Goal: Task Accomplishment & Management: Complete application form

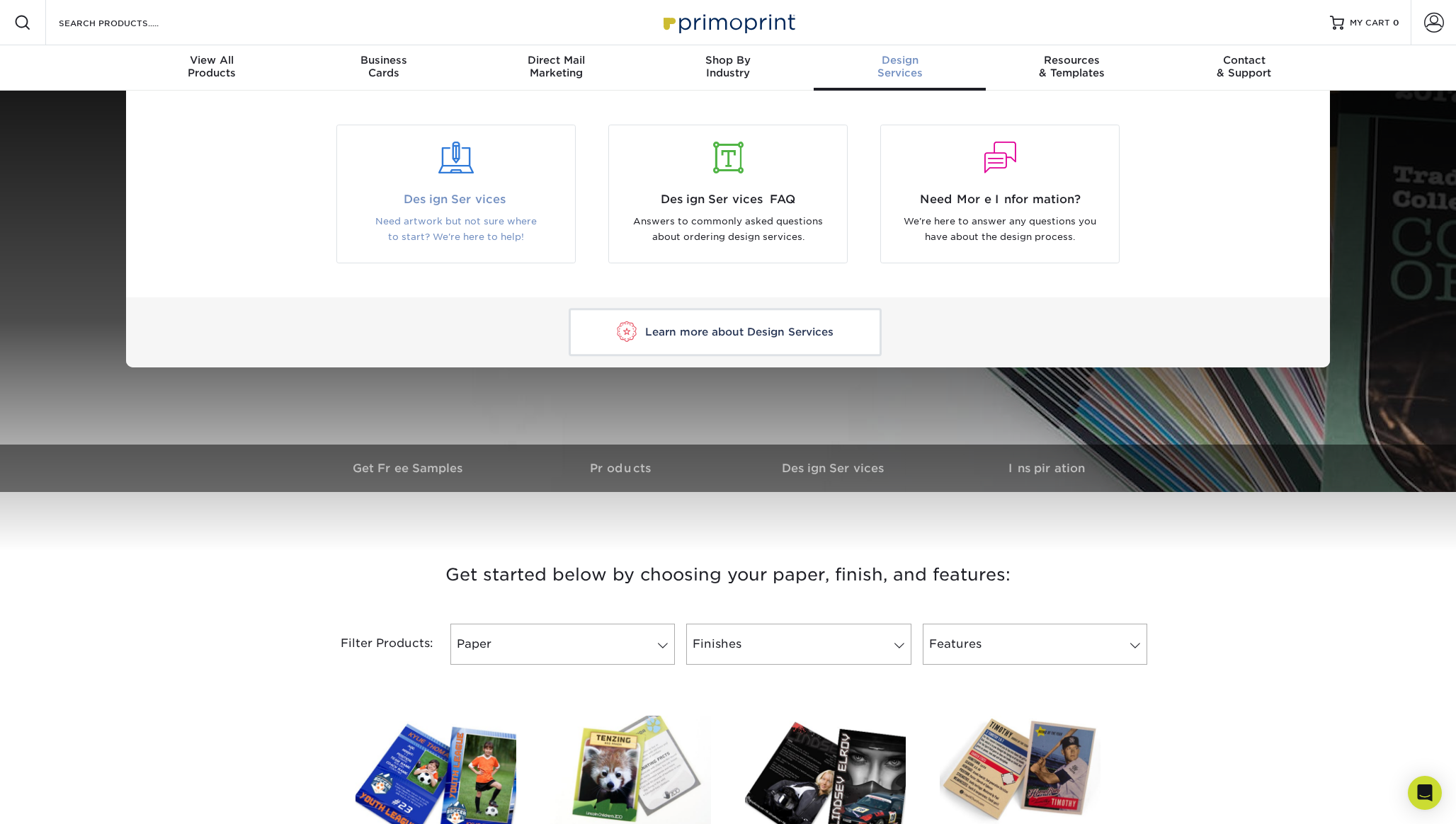
click at [447, 194] on span "Design Services" at bounding box center [456, 200] width 217 height 17
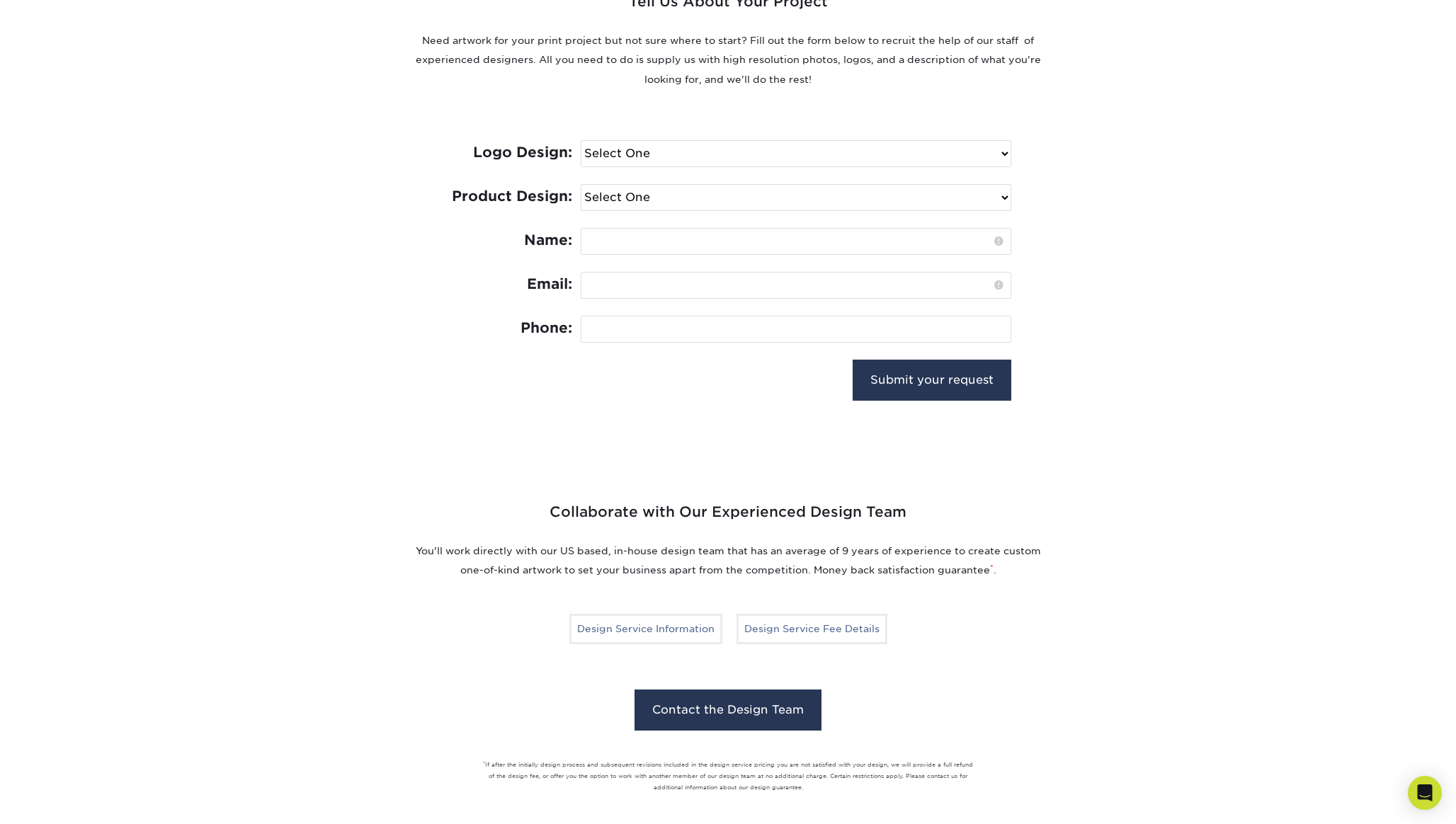
scroll to position [570, 0]
click at [620, 150] on select "Select One I need a logo design: $300 No thank you" at bounding box center [796, 155] width 429 height 26
click at [581, 142] on select "Select One I need a logo design: $300 No thank you" at bounding box center [796, 155] width 429 height 26
click at [775, 153] on select "Select One I need a logo design: $300 No thank you" at bounding box center [796, 155] width 429 height 26
select select "No Logo"
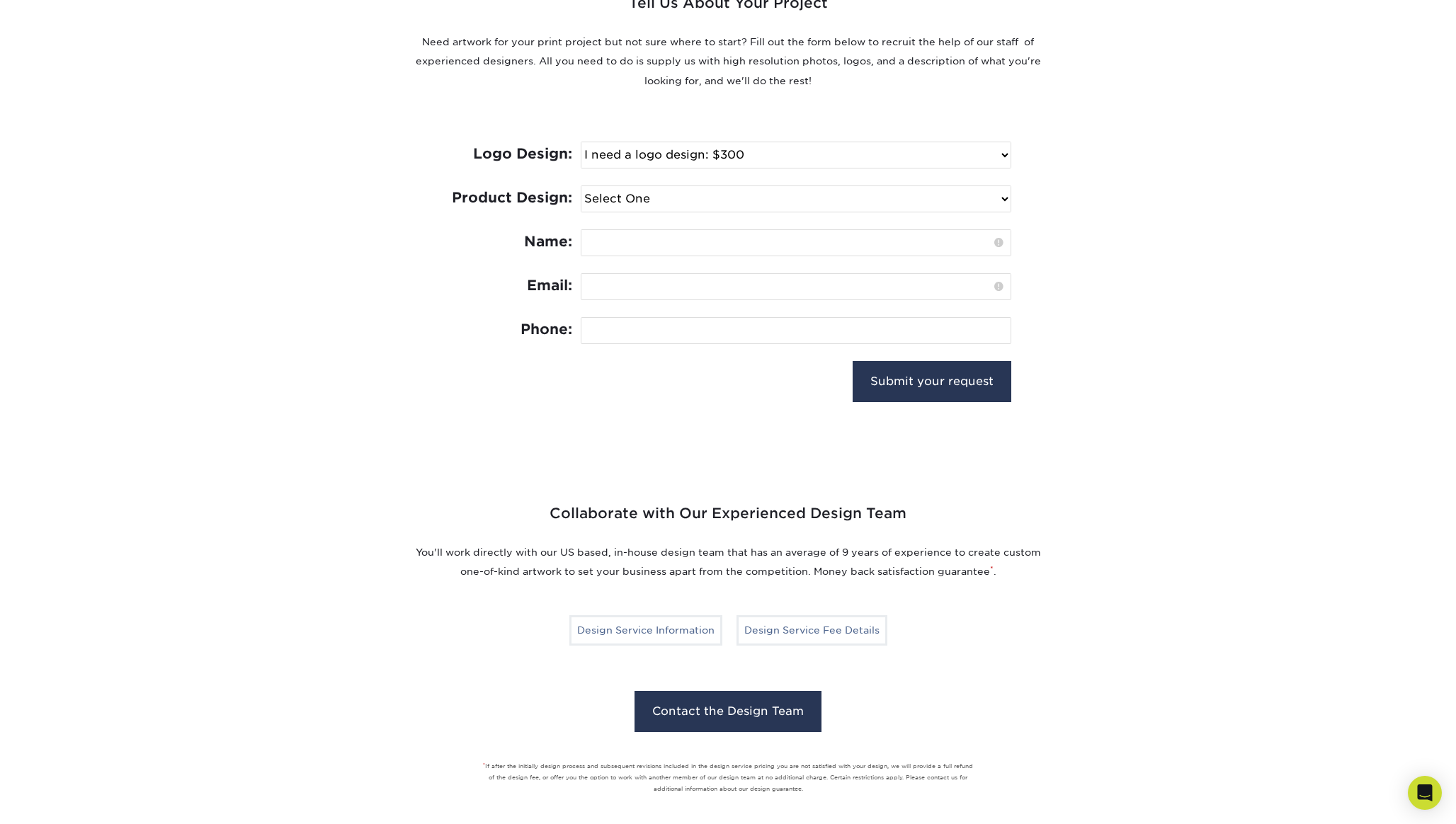
click at [581, 142] on select "Select One I need a logo design: $300 No thank you" at bounding box center [796, 155] width 429 height 26
click at [674, 197] on select "Select One Logo Design Only Design Edits Banner Design: $50.00 Bookmark Design:…" at bounding box center [796, 199] width 429 height 26
select select "Trading Cards - $100"
click at [581, 186] on select "Select One Logo Design Only Design Edits Banner Design: $50.00 Bookmark Design:…" at bounding box center [796, 199] width 429 height 26
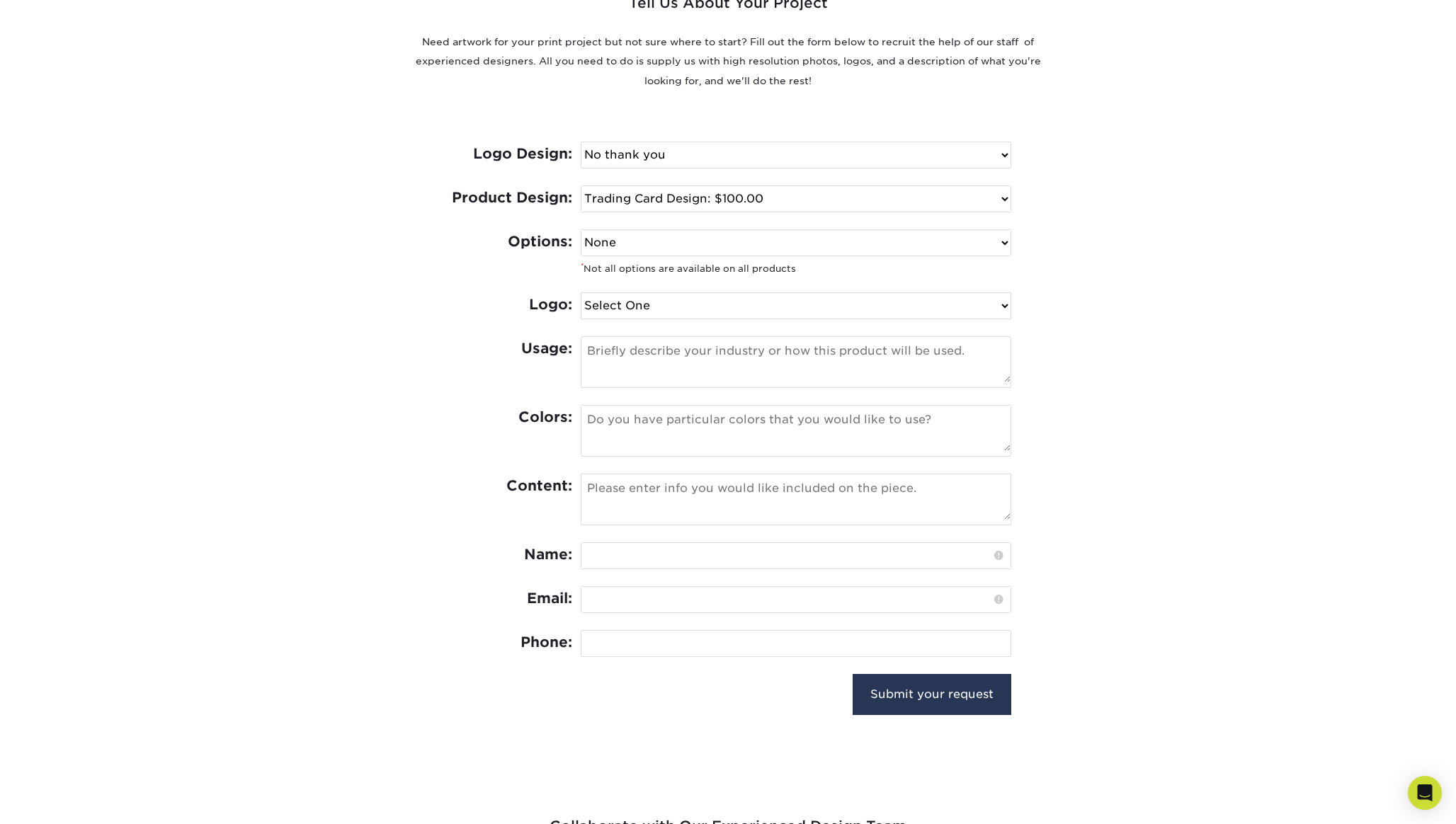
click at [648, 244] on select "None Spot UV Foil Spot UV & Foil" at bounding box center [796, 243] width 429 height 26
select select "Spot UV"
click at [581, 230] on select "None Spot UV Foil Spot UV & Foil" at bounding box center [796, 243] width 429 height 26
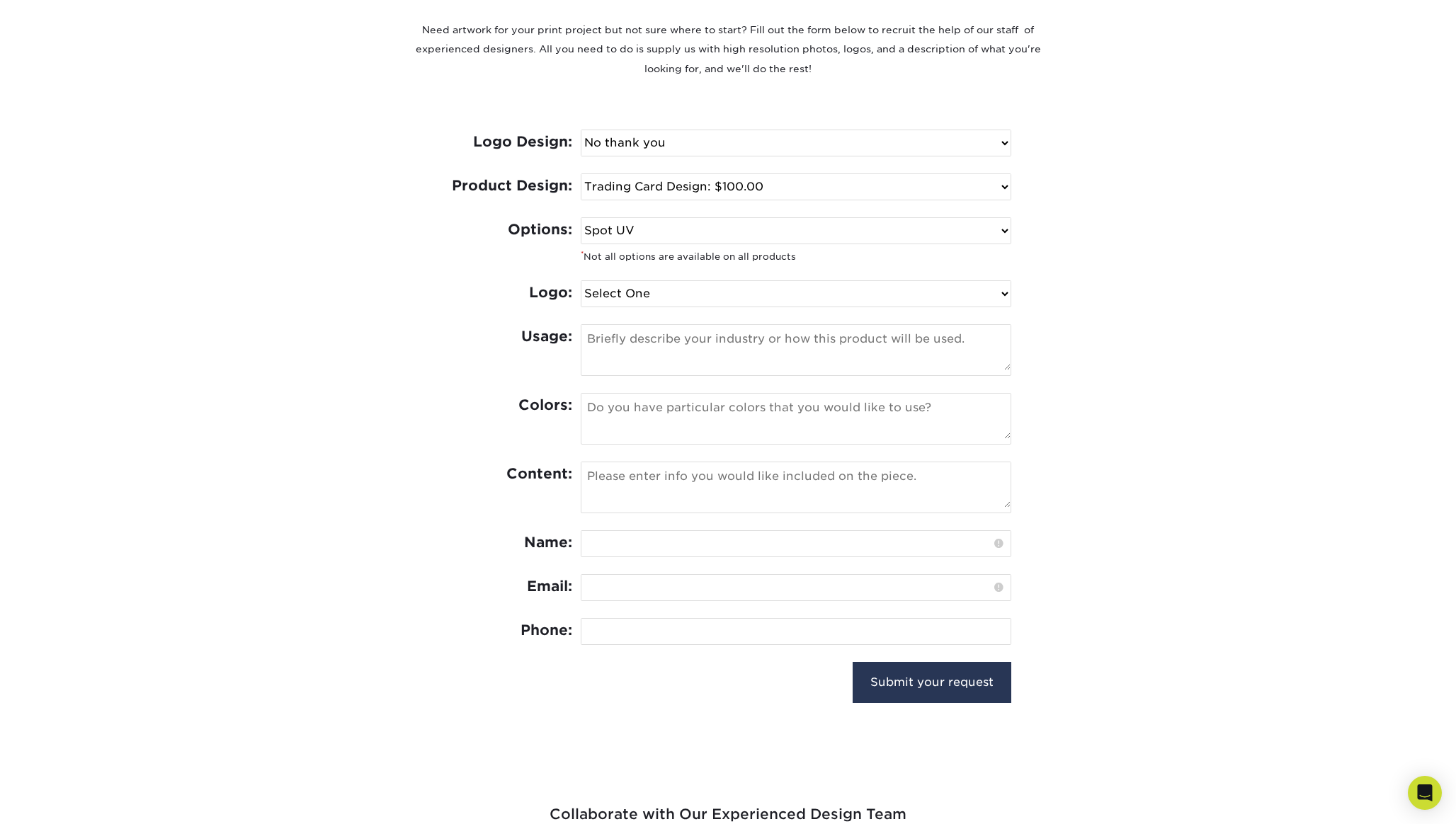
click at [650, 288] on select "Select One I can provide a logo in an .ai, .eps, or .pdf I have a logo but not …" at bounding box center [796, 294] width 429 height 26
select select "Has Logo"
click at [581, 281] on select "Select One I can provide a logo in an .ai, .eps, or .pdf I have a logo but not …" at bounding box center [796, 294] width 429 height 26
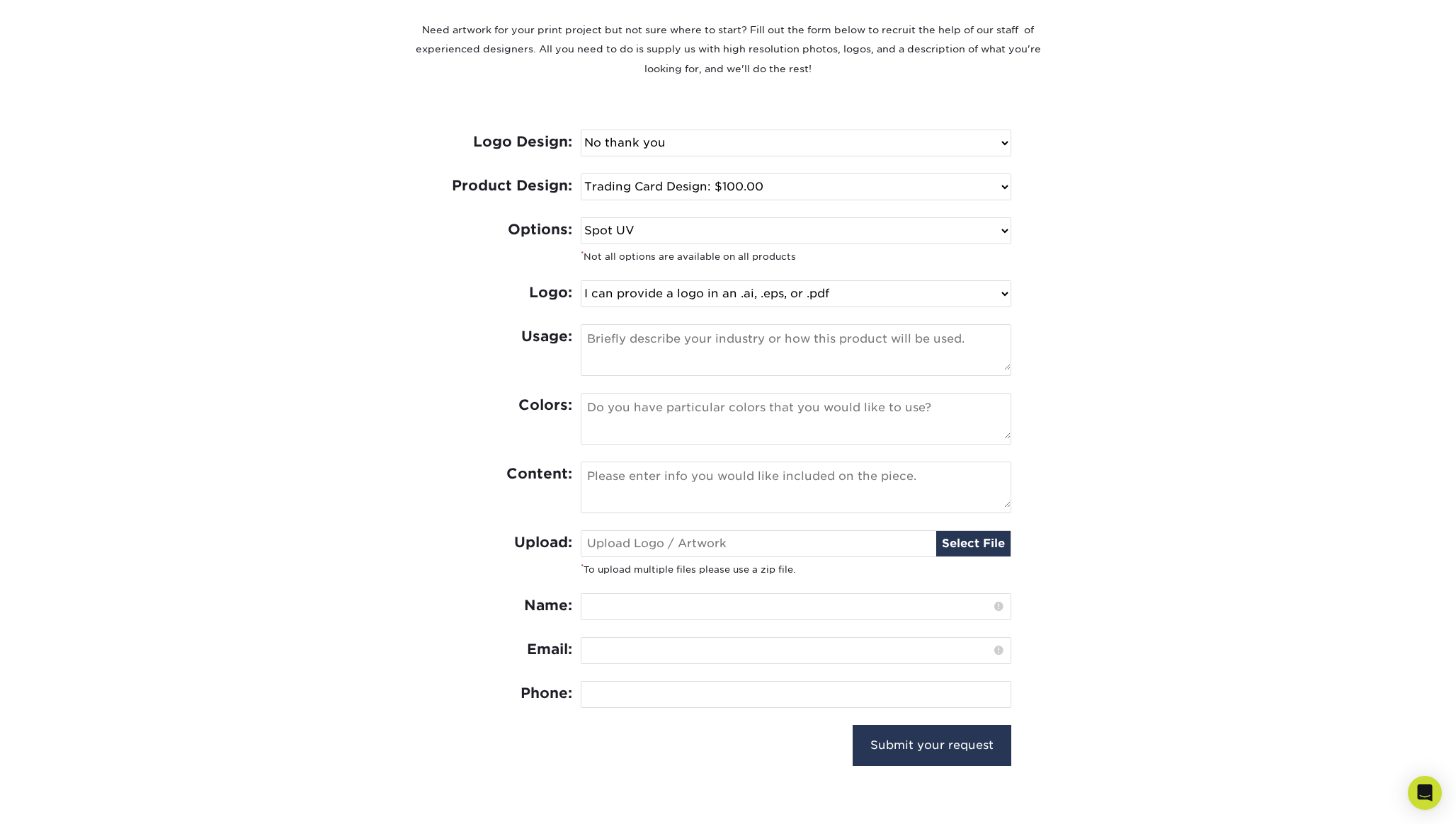
click at [657, 345] on textarea at bounding box center [796, 348] width 429 height 46
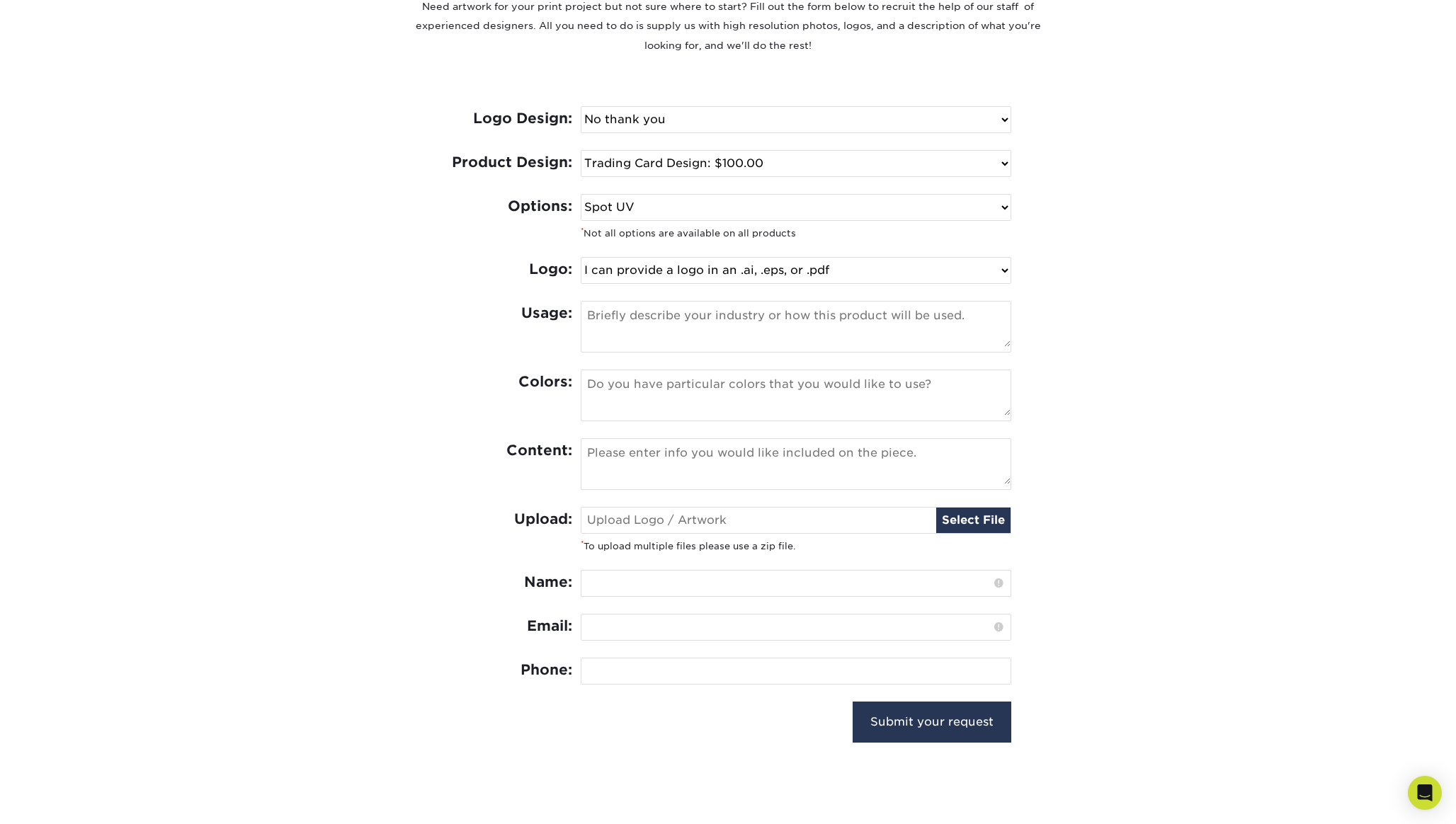
scroll to position [609, 0]
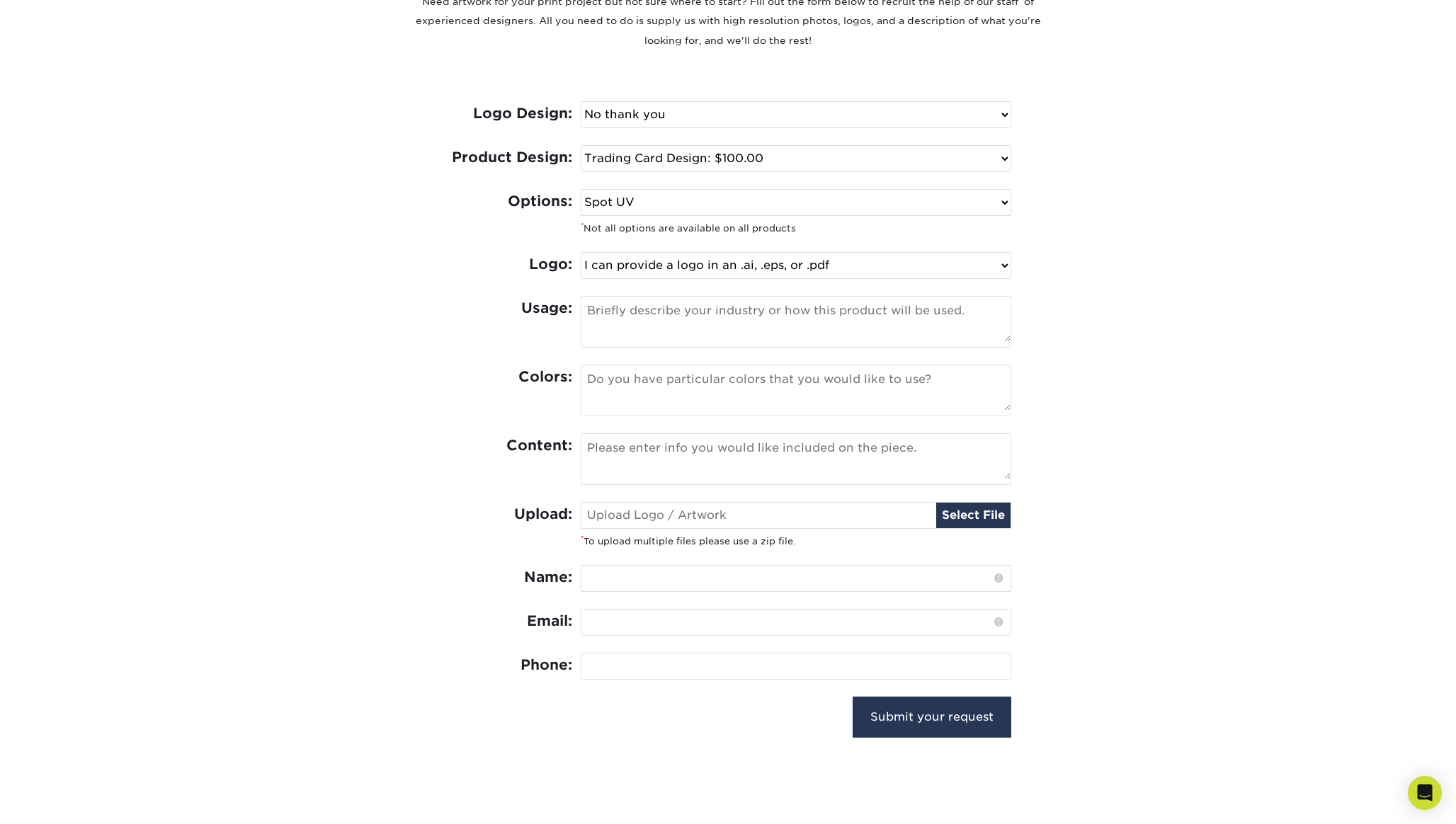
click at [666, 312] on textarea at bounding box center [796, 319] width 429 height 46
type textarea "it will"
